Goal: Transaction & Acquisition: Book appointment/travel/reservation

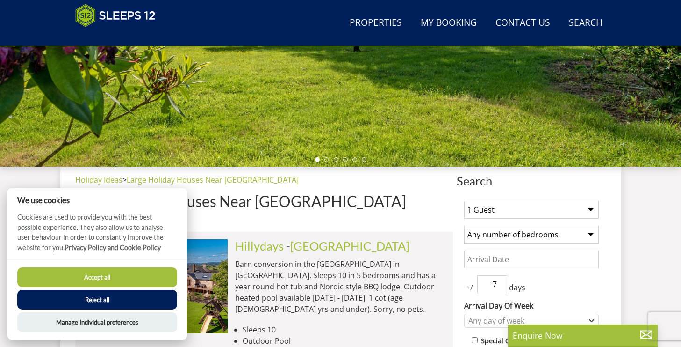
scroll to position [390, 0]
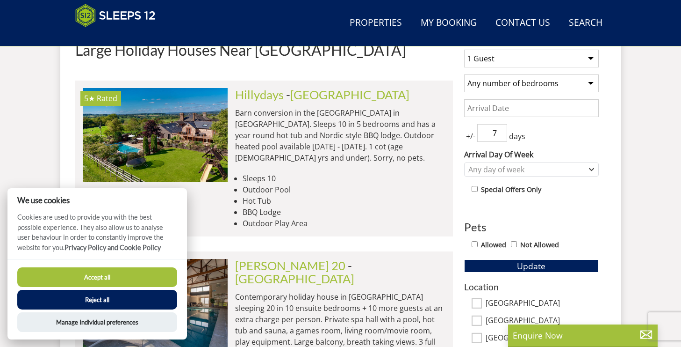
click at [135, 280] on button "Accept all" at bounding box center [97, 277] width 160 height 20
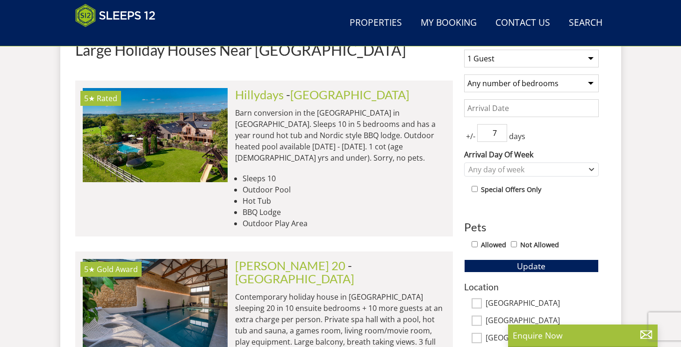
scroll to position [307, 0]
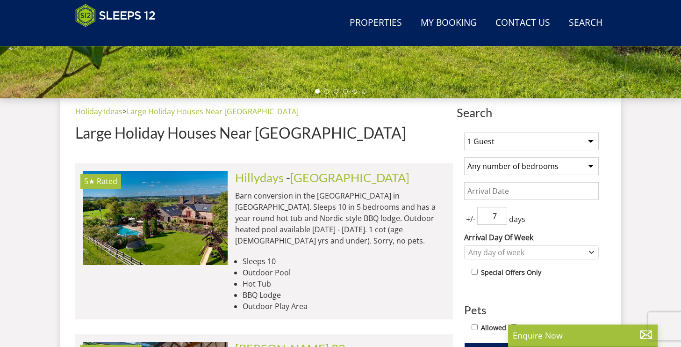
click at [504, 144] on select "1 Guest 2 Guests 3 Guests 4 Guests 5 Guests 6 Guests 7 Guests 8 Guests 9 Guests…" at bounding box center [531, 141] width 135 height 18
select select "16"
click at [464, 132] on select "1 Guest 2 Guests 3 Guests 4 Guests 5 Guests 6 Guests 7 Guests 8 Guests 9 Guests…" at bounding box center [531, 141] width 135 height 18
click at [540, 145] on select "1 Guest 2 Guests 3 Guests 4 Guests 5 Guests 6 Guests 7 Guests 8 Guests 9 Guests…" at bounding box center [531, 141] width 135 height 18
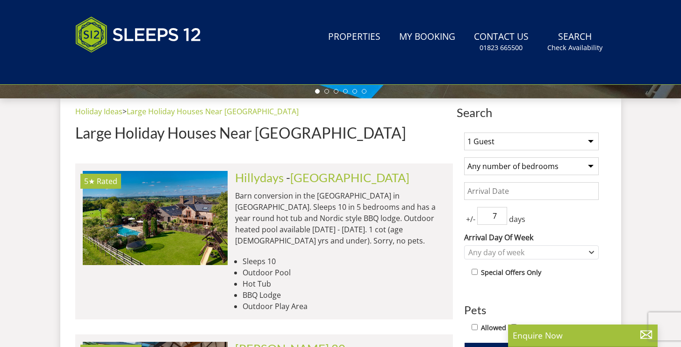
click at [538, 143] on select "1 Guest 2 Guests 3 Guests 4 Guests 5 Guests 6 Guests 7 Guests 8 Guests 9 Guests…" at bounding box center [531, 141] width 135 height 18
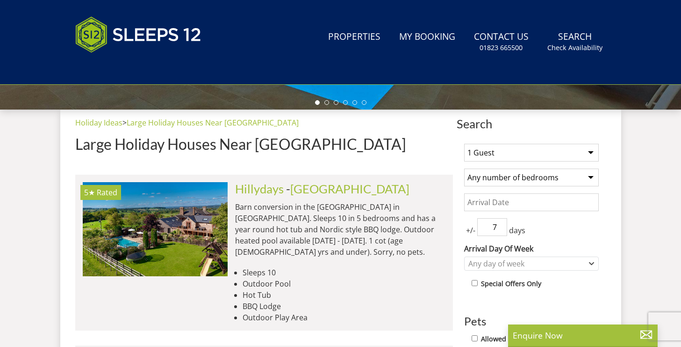
select select "15"
click at [464, 144] on select "1 Guest 2 Guests 3 Guests 4 Guests 5 Guests 6 Guests 7 Guests 8 Guests 9 Guests…" at bounding box center [531, 153] width 135 height 18
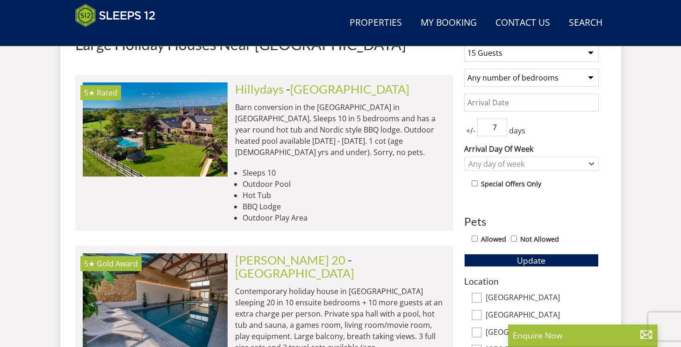
scroll to position [402, 0]
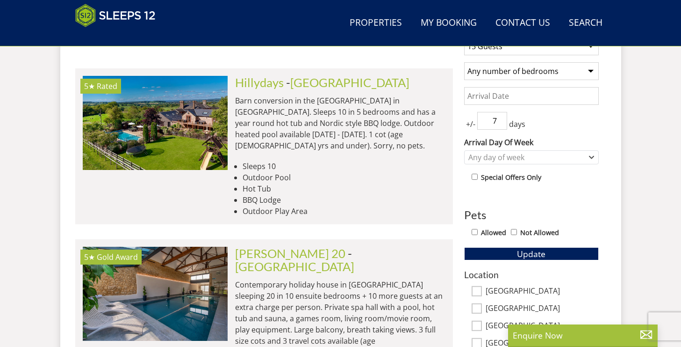
click at [568, 67] on select "Any number of bedrooms 1 Bedroom 2 Bedrooms 3 Bedrooms 4 Bedrooms 5 Bedrooms 6 …" at bounding box center [531, 71] width 135 height 18
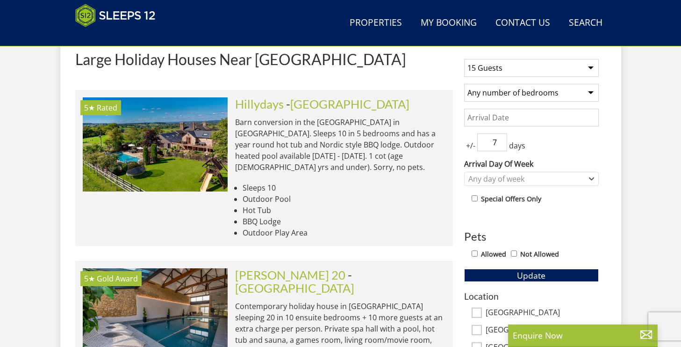
scroll to position [348, 0]
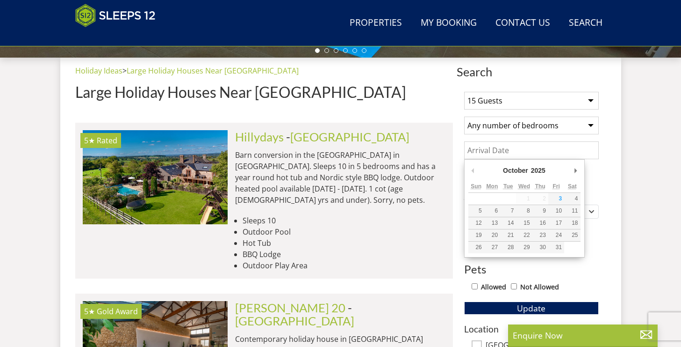
click at [549, 157] on input "Date" at bounding box center [531, 150] width 135 height 18
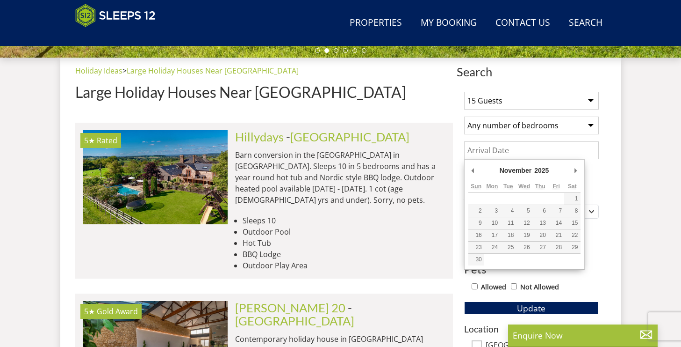
click at [541, 171] on select "2025 2026 2027 2028 2029 2030 2031 2032 2033 2034 2035" at bounding box center [545, 170] width 25 height 9
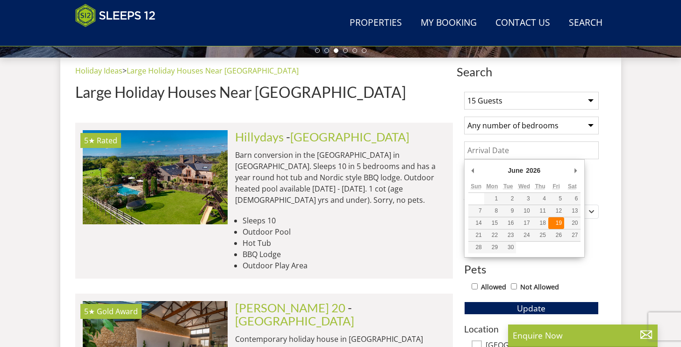
type input "[DATE]"
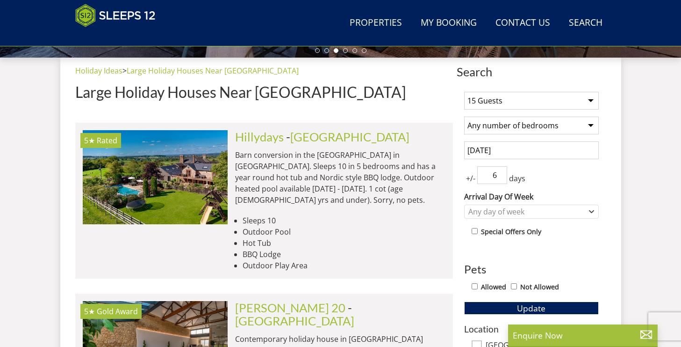
click at [500, 176] on input "6" at bounding box center [492, 175] width 30 height 18
click at [500, 176] on input "5" at bounding box center [492, 175] width 30 height 18
click at [500, 176] on input "4" at bounding box center [492, 175] width 30 height 18
click at [500, 176] on input "3" at bounding box center [492, 175] width 30 height 18
type input "2"
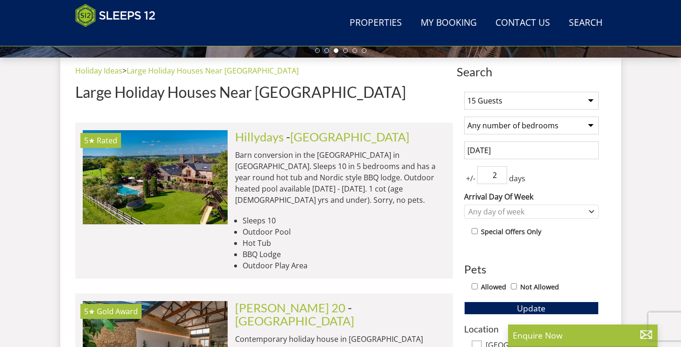
click at [500, 176] on input "2" at bounding box center [492, 175] width 30 height 18
click at [525, 198] on label "Arrival Day Of Week" at bounding box center [531, 196] width 135 height 11
click at [0, 0] on select "[DATE] [DATE] [DATE] [DATE] [DATE] [DATE] [DATE]" at bounding box center [0, 0] width 0 height 0
click at [525, 206] on div "Any day of week" at bounding box center [526, 211] width 121 height 10
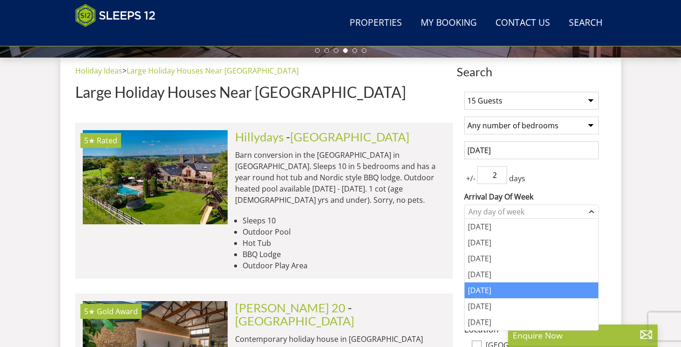
click at [514, 289] on div "[DATE]" at bounding box center [532, 290] width 134 height 16
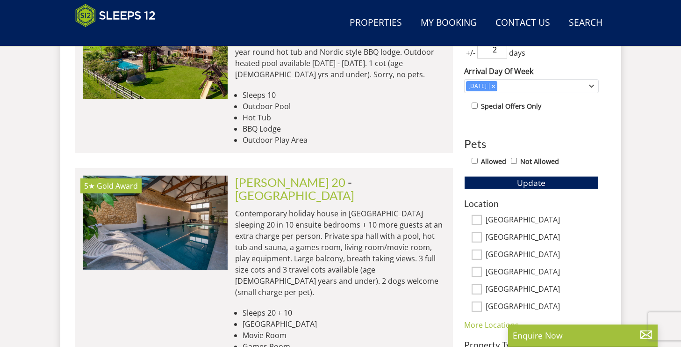
scroll to position [481, 0]
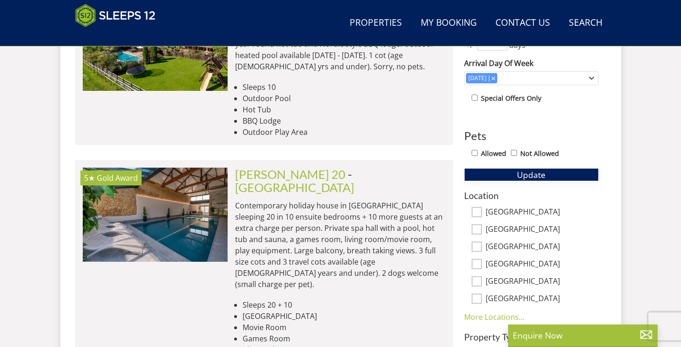
click at [535, 179] on span "Update" at bounding box center [531, 174] width 29 height 11
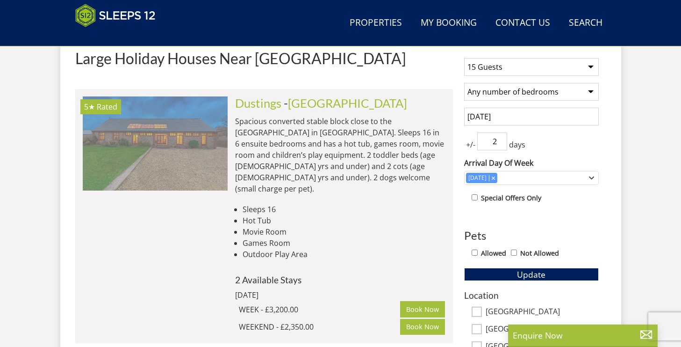
scroll to position [403, 0]
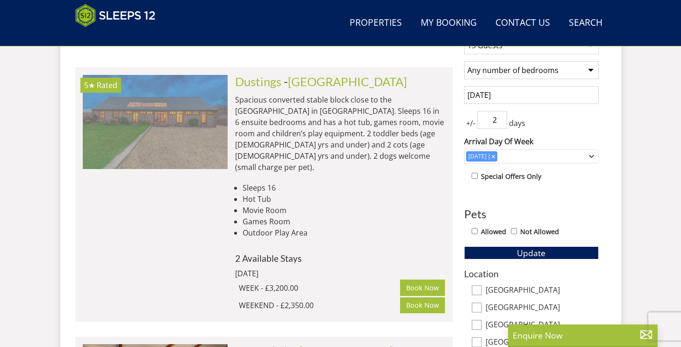
click at [200, 130] on img at bounding box center [155, 122] width 145 height 94
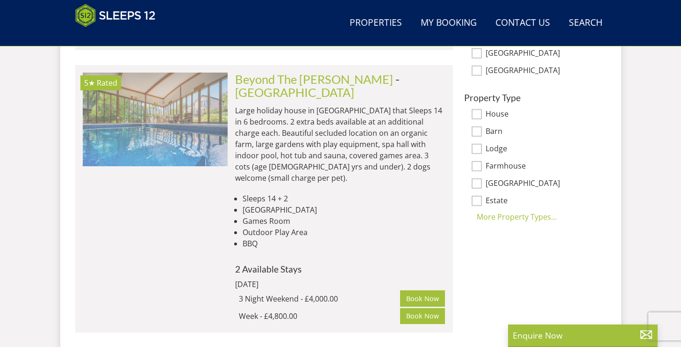
scroll to position [666, 0]
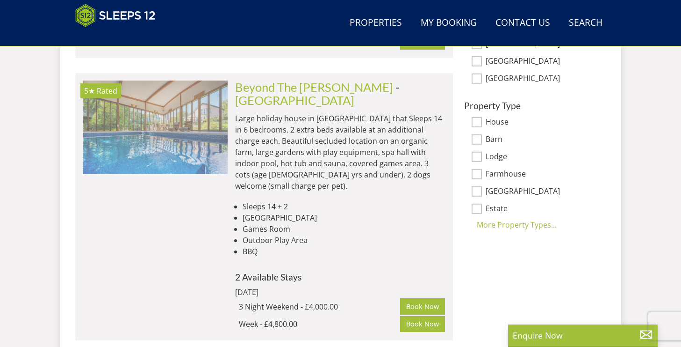
click at [183, 122] on img at bounding box center [155, 127] width 145 height 94
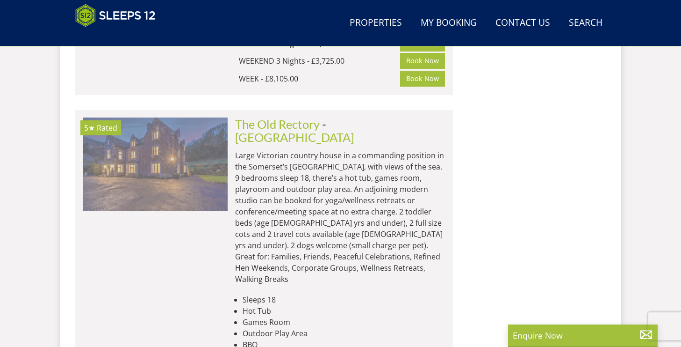
scroll to position [1484, 0]
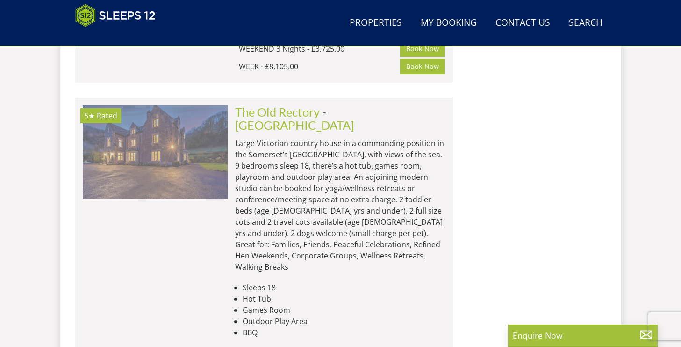
click at [176, 123] on img at bounding box center [155, 152] width 145 height 94
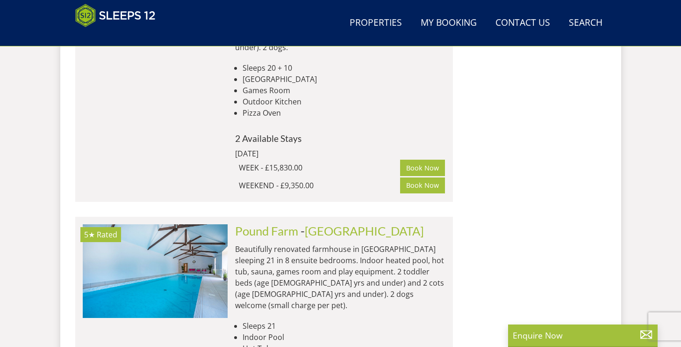
scroll to position [3058, 0]
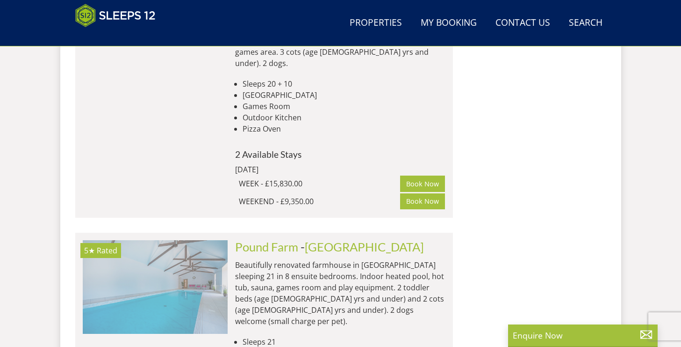
click at [221, 240] on img at bounding box center [155, 287] width 145 height 94
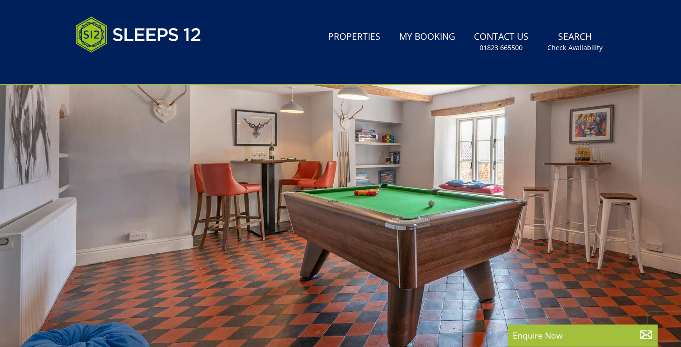
scroll to position [60, 0]
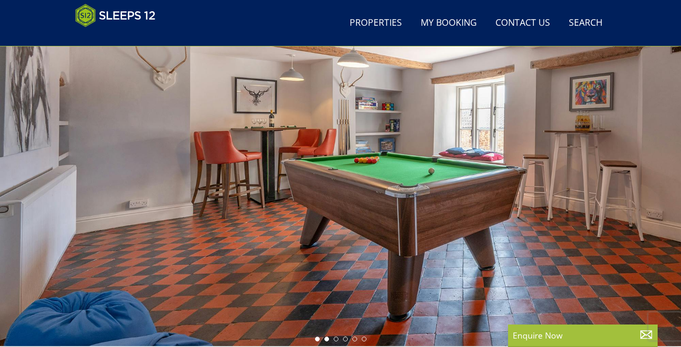
click at [326, 336] on li at bounding box center [327, 338] width 5 height 5
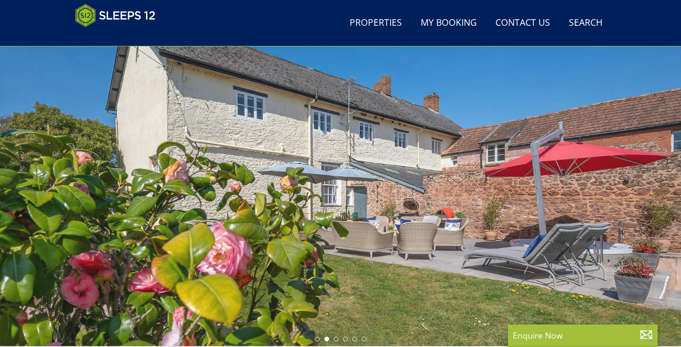
click at [333, 337] on ul at bounding box center [340, 338] width 51 height 5
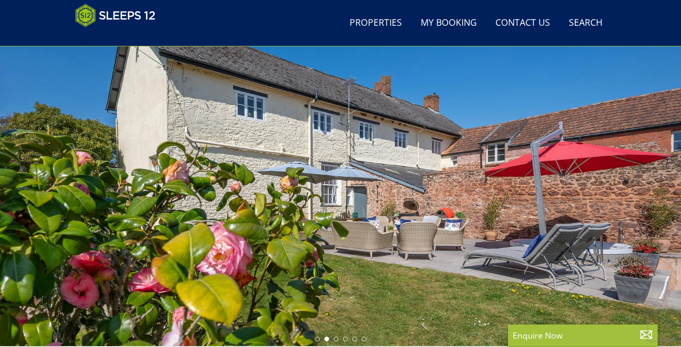
click at [333, 337] on ul at bounding box center [340, 338] width 51 height 5
click at [335, 337] on li at bounding box center [336, 338] width 5 height 5
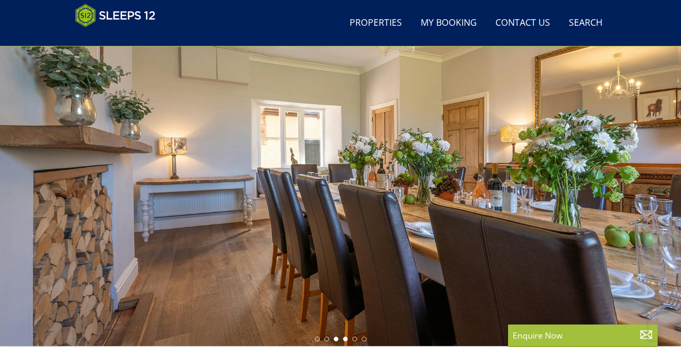
click at [347, 337] on li at bounding box center [345, 338] width 5 height 5
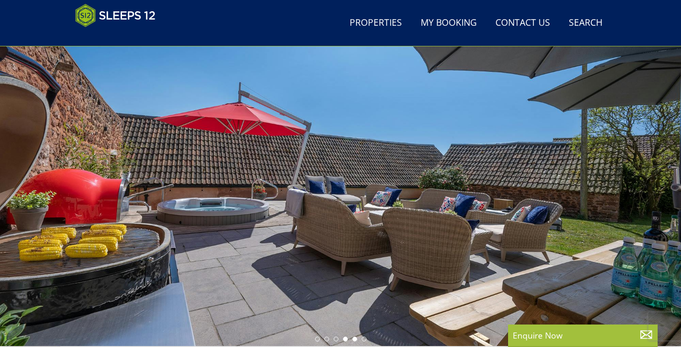
click at [354, 337] on li at bounding box center [355, 338] width 5 height 5
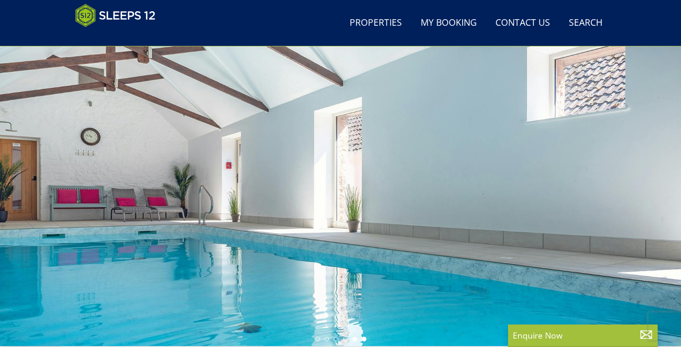
click at [366, 338] on li at bounding box center [364, 338] width 5 height 5
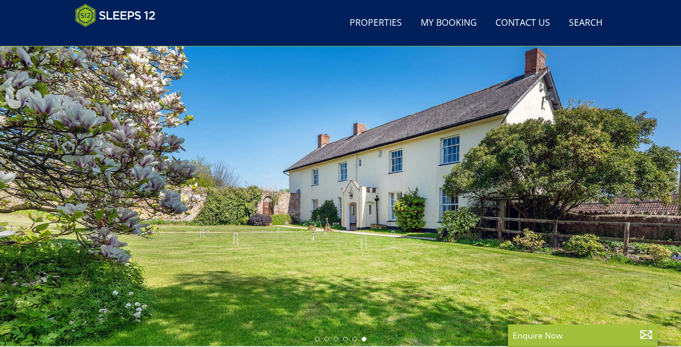
select select "15"
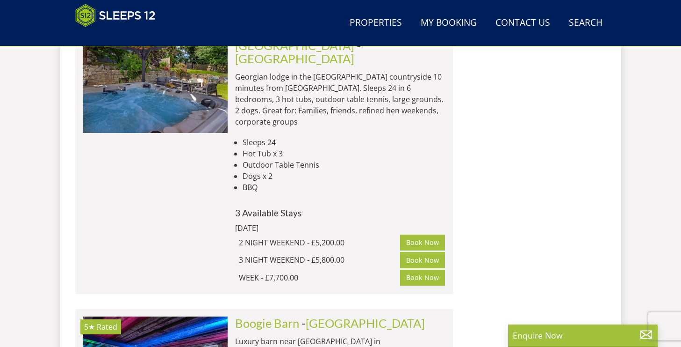
scroll to position [4337, 0]
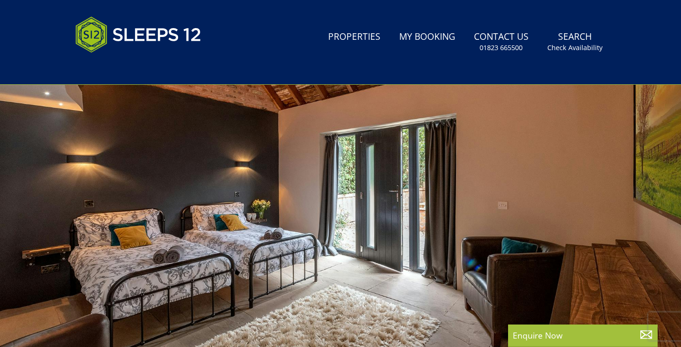
scroll to position [212, 0]
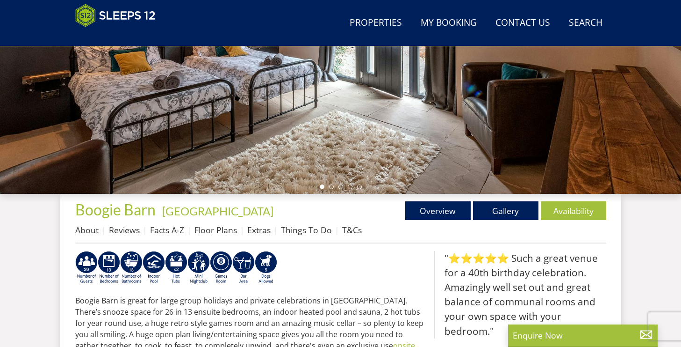
click at [330, 190] on div at bounding box center [340, 29] width 681 height 327
click at [328, 185] on ul at bounding box center [341, 186] width 42 height 5
click at [329, 186] on li at bounding box center [331, 186] width 5 height 5
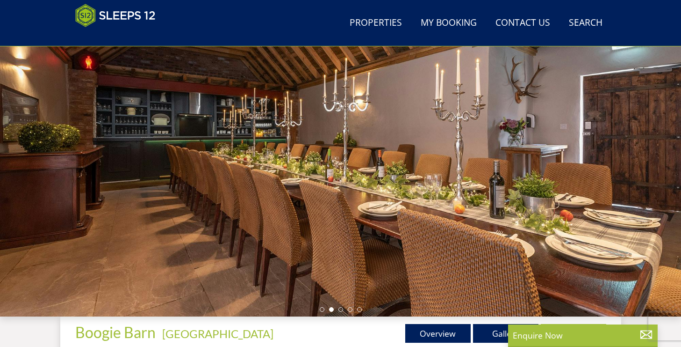
scroll to position [83, 0]
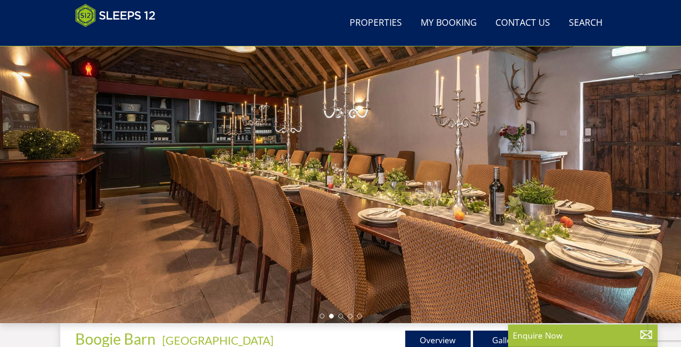
click at [347, 317] on ul at bounding box center [341, 315] width 42 height 5
click at [343, 317] on ul at bounding box center [341, 315] width 42 height 5
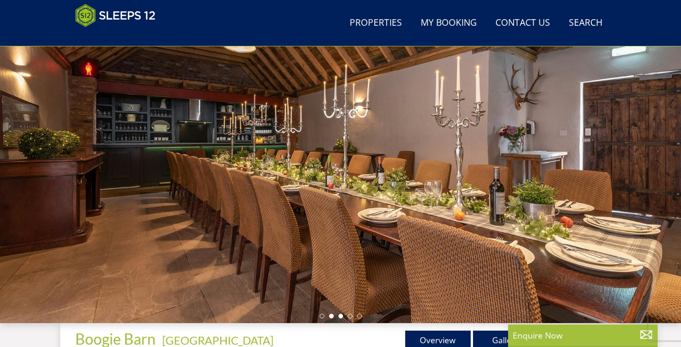
click at [342, 316] on li at bounding box center [341, 315] width 5 height 5
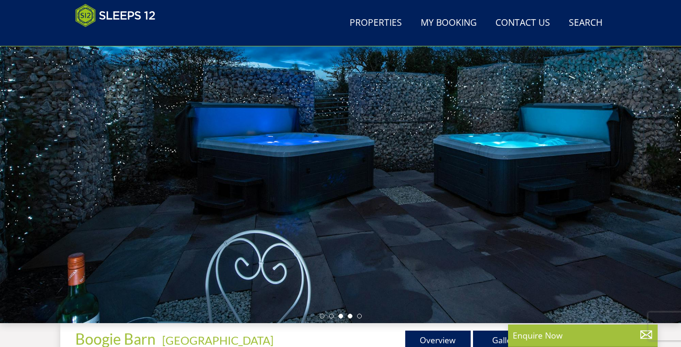
click at [350, 316] on li at bounding box center [350, 315] width 5 height 5
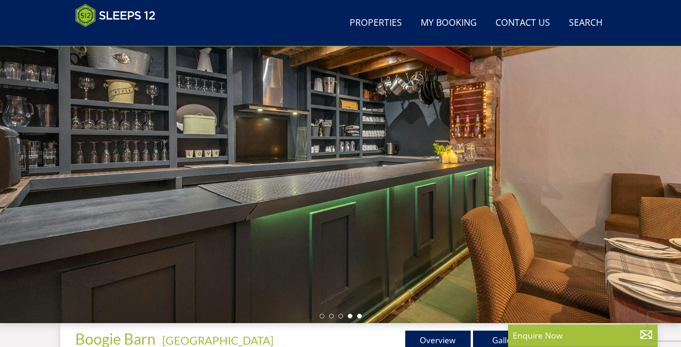
click at [360, 316] on li at bounding box center [359, 315] width 5 height 5
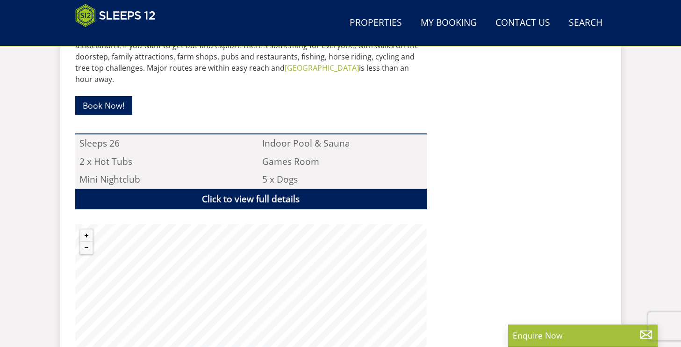
scroll to position [639, 0]
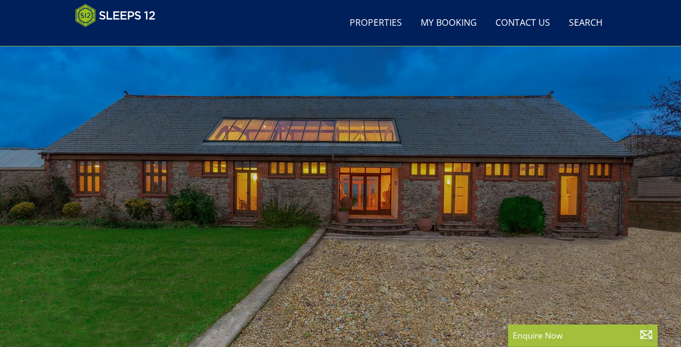
click at [325, 181] on div at bounding box center [340, 205] width 681 height 327
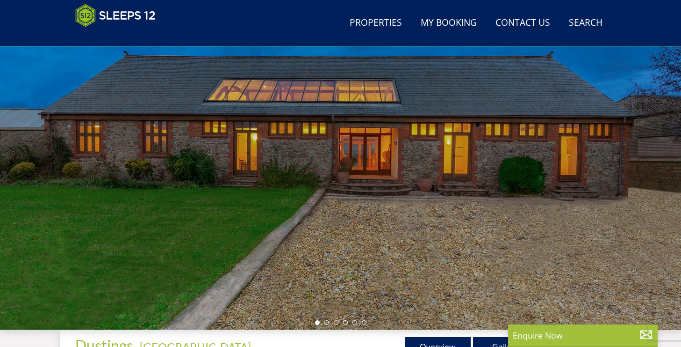
scroll to position [128, 0]
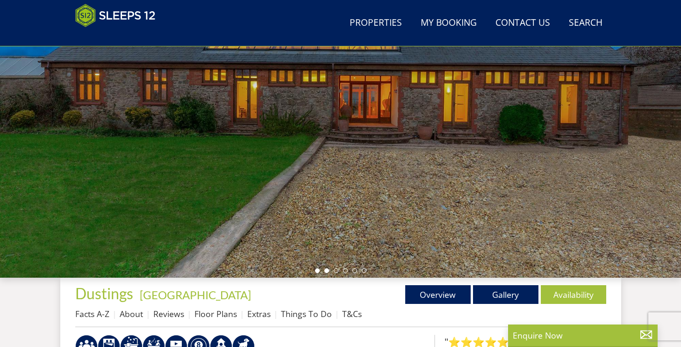
click at [327, 270] on li at bounding box center [327, 270] width 5 height 5
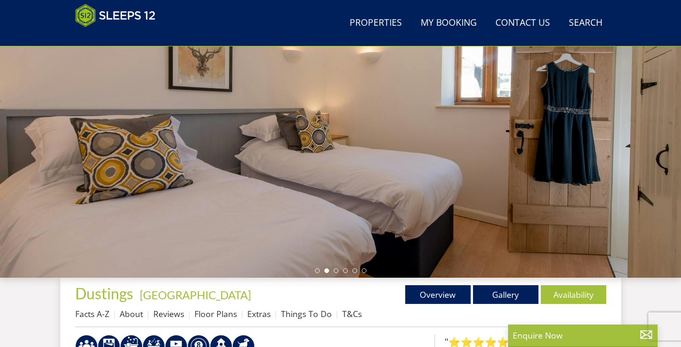
click at [337, 268] on ul at bounding box center [340, 270] width 51 height 5
click at [335, 271] on li at bounding box center [336, 270] width 5 height 5
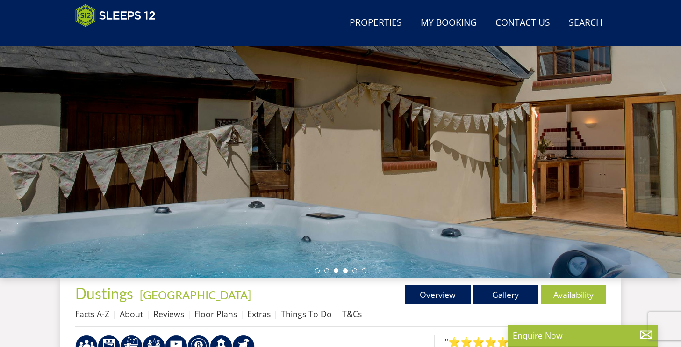
click at [344, 271] on li at bounding box center [345, 270] width 5 height 5
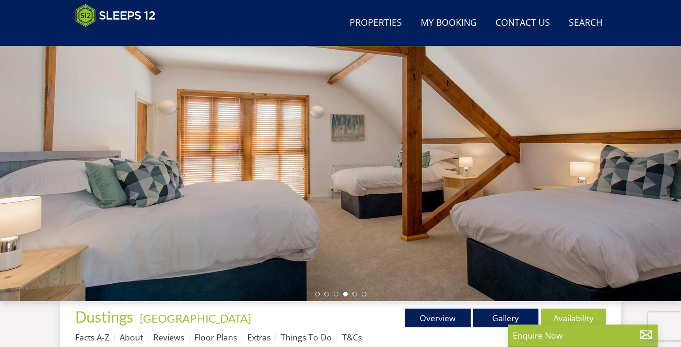
scroll to position [85, 0]
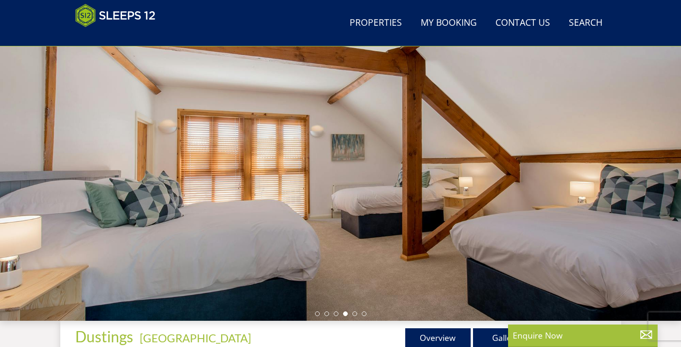
click at [340, 313] on ul at bounding box center [340, 313] width 51 height 5
click at [337, 313] on li at bounding box center [336, 313] width 5 height 5
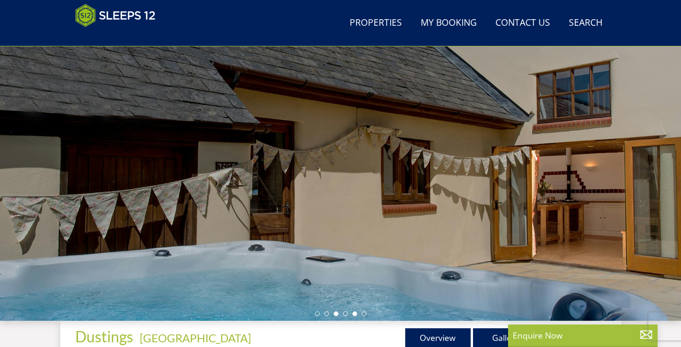
click at [356, 314] on li at bounding box center [355, 313] width 5 height 5
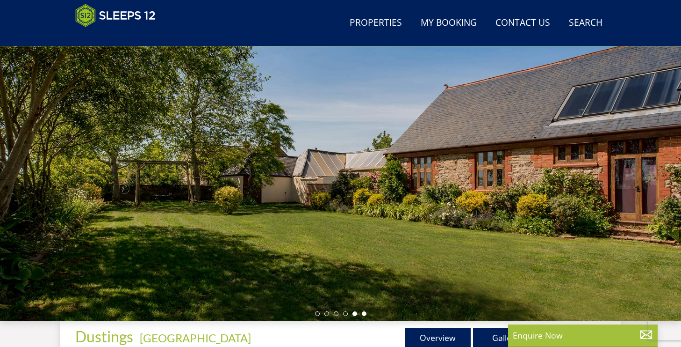
click at [364, 314] on li at bounding box center [364, 313] width 5 height 5
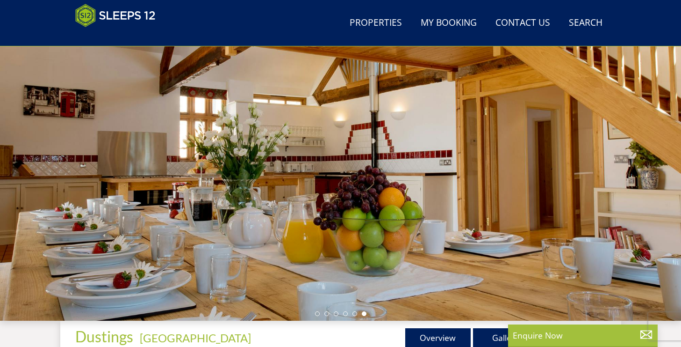
scroll to position [0, 0]
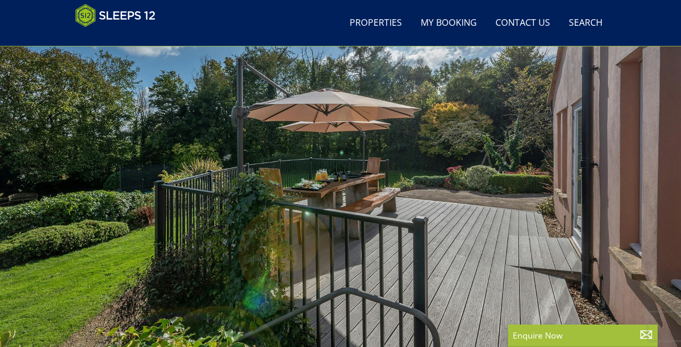
click at [331, 136] on div at bounding box center [340, 193] width 681 height 327
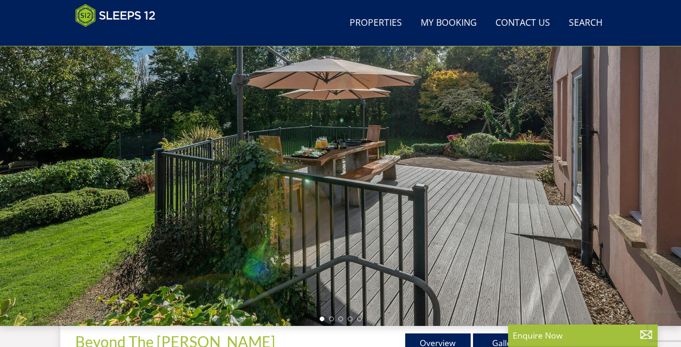
scroll to position [65, 0]
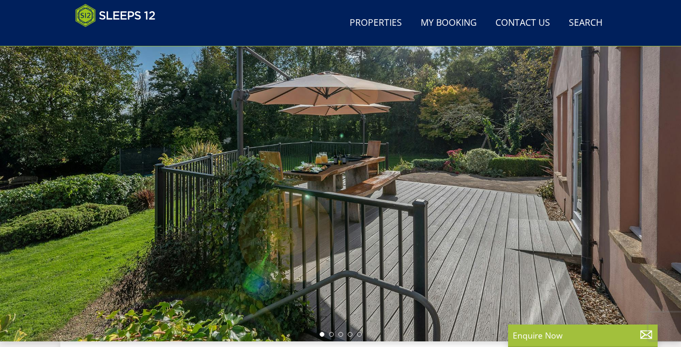
click at [334, 229] on div at bounding box center [340, 177] width 681 height 327
click at [333, 336] on ul at bounding box center [341, 334] width 42 height 5
click at [333, 335] on li at bounding box center [331, 334] width 5 height 5
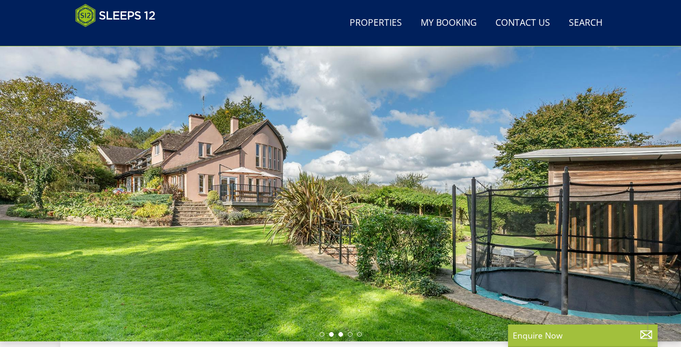
click at [340, 333] on li at bounding box center [341, 334] width 5 height 5
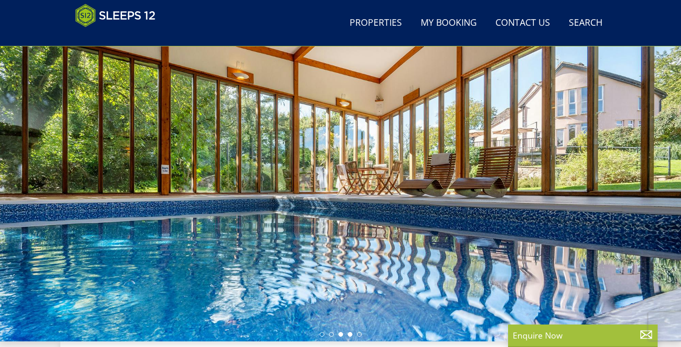
click at [349, 333] on li at bounding box center [350, 334] width 5 height 5
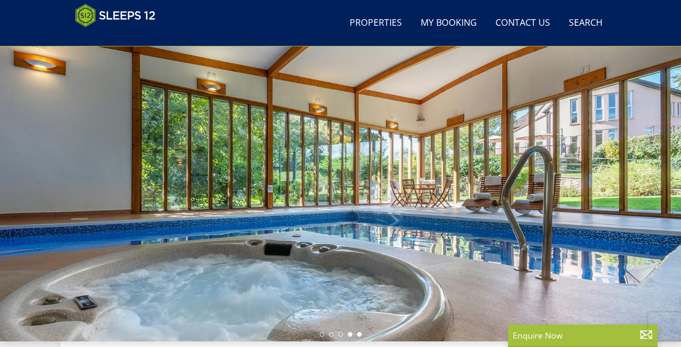
click at [361, 333] on li at bounding box center [359, 334] width 5 height 5
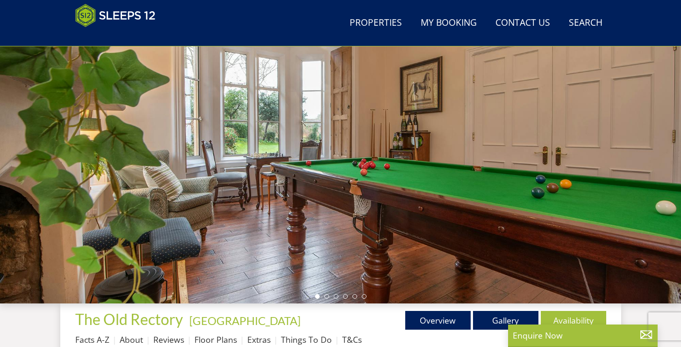
scroll to position [105, 0]
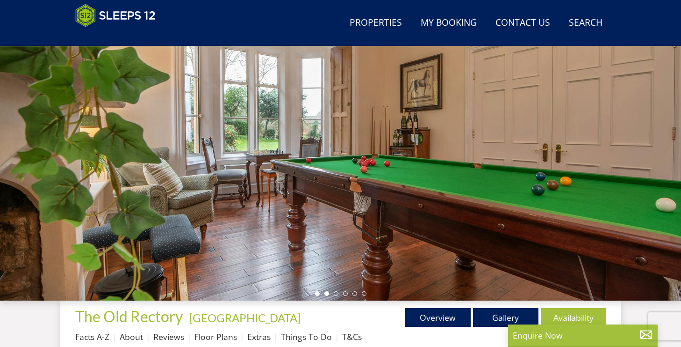
click at [326, 295] on li at bounding box center [327, 293] width 5 height 5
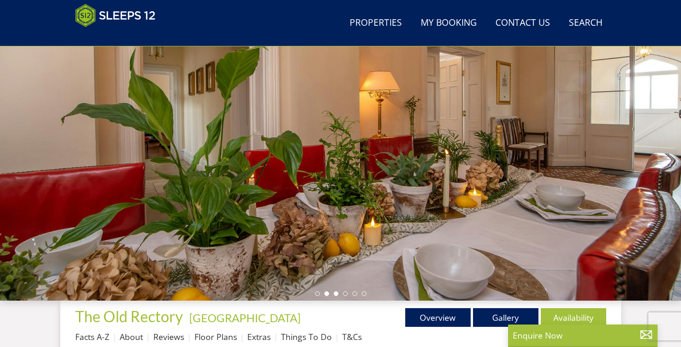
click at [336, 293] on li at bounding box center [336, 293] width 5 height 5
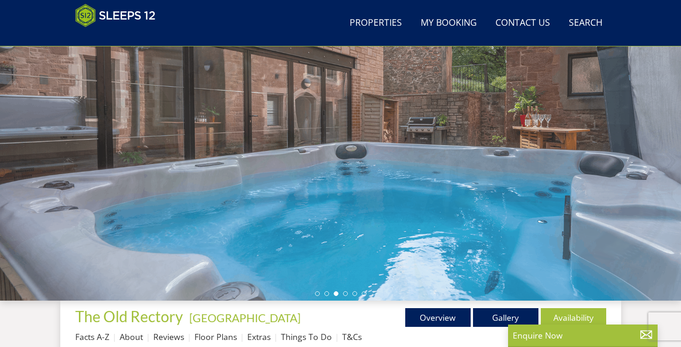
click at [342, 293] on ul at bounding box center [340, 293] width 51 height 5
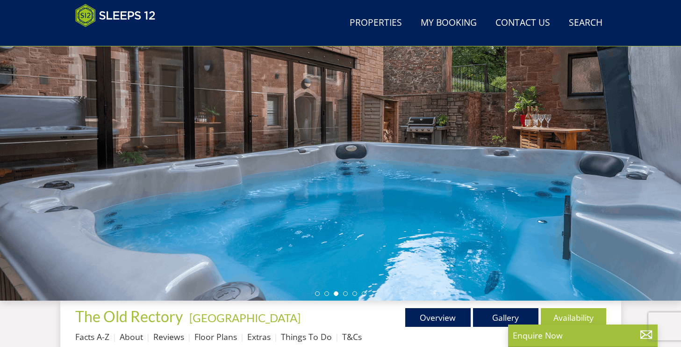
click at [358, 225] on div at bounding box center [340, 136] width 681 height 327
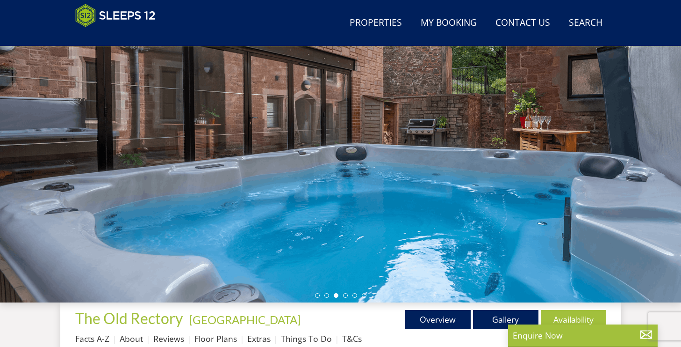
scroll to position [81, 0]
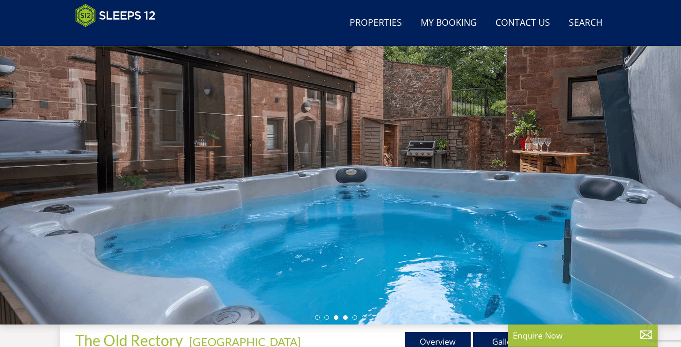
click at [344, 318] on li at bounding box center [345, 317] width 5 height 5
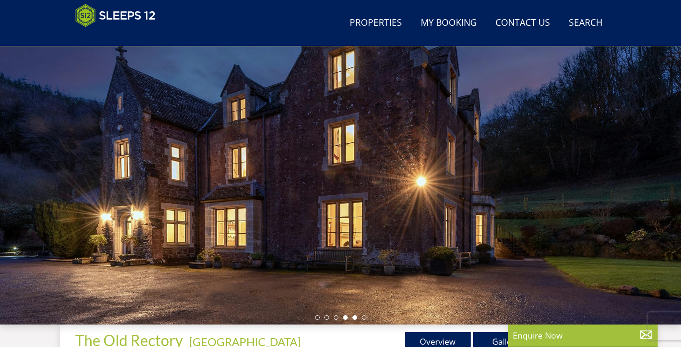
click at [354, 318] on li at bounding box center [355, 317] width 5 height 5
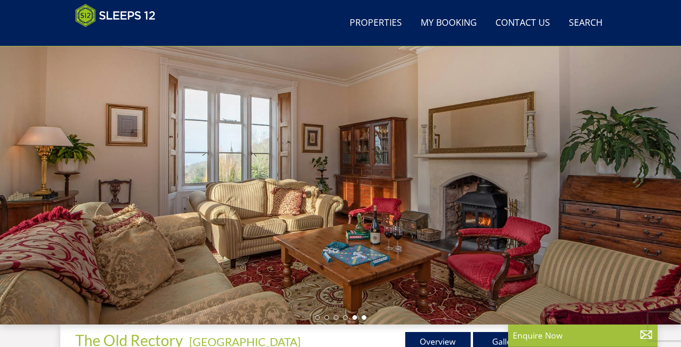
click at [365, 316] on li at bounding box center [364, 317] width 5 height 5
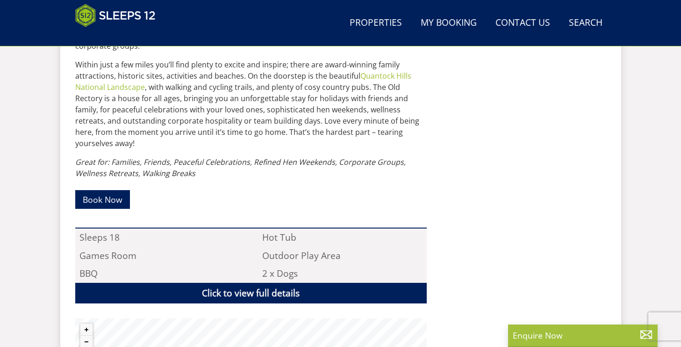
scroll to position [688, 0]
